Goal: Task Accomplishment & Management: Use online tool/utility

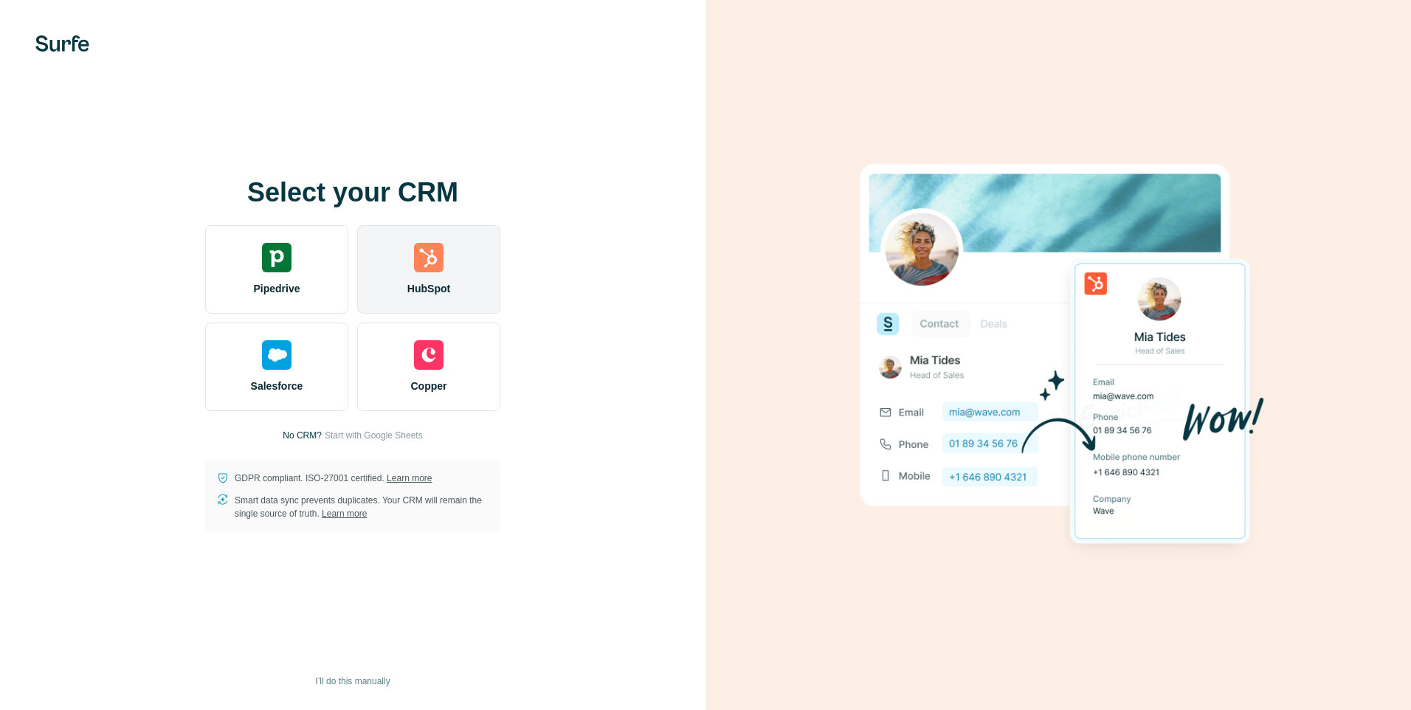
click at [446, 254] on div "HubSpot" at bounding box center [428, 269] width 143 height 89
